Goal: Information Seeking & Learning: Learn about a topic

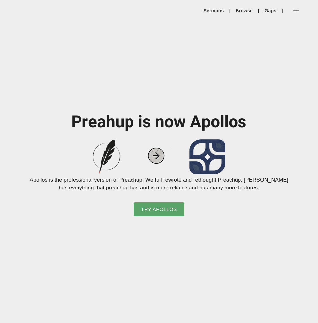
click at [265, 12] on link "Gaps" at bounding box center [271, 10] width 12 height 7
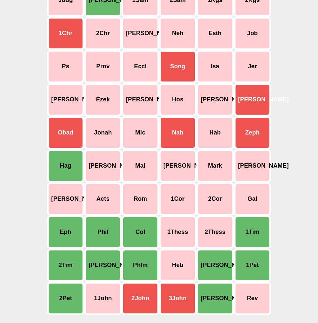
scroll to position [111, 0]
click at [140, 232] on div "Col" at bounding box center [140, 232] width 37 height 33
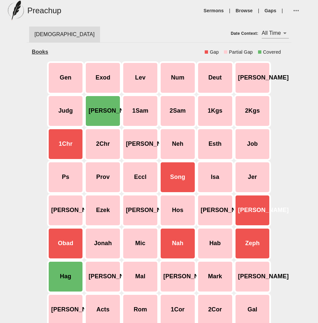
click at [64, 76] on div "Gen" at bounding box center [65, 77] width 37 height 33
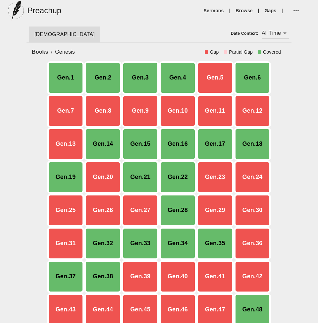
click at [176, 77] on div "Gen.4" at bounding box center [177, 77] width 37 height 33
click at [212, 76] on div "Gen.5" at bounding box center [214, 77] width 37 height 33
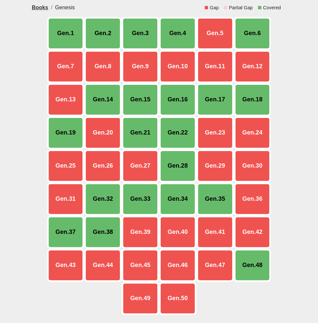
scroll to position [44, 0]
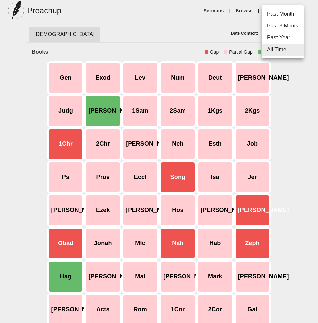
click at [273, 33] on body "Preachup Sermons | Browse | Gaps | [DEMOGRAPHIC_DATA] Date Context: All Time al…" at bounding box center [159, 216] width 318 height 433
click at [184, 39] on div at bounding box center [159, 161] width 318 height 323
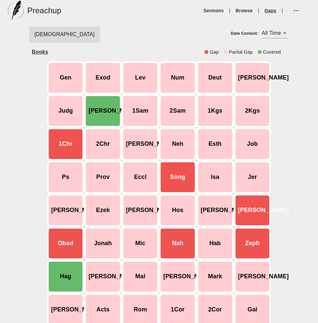
click at [273, 11] on link "Gaps" at bounding box center [271, 10] width 12 height 7
